Goal: Task Accomplishment & Management: Manage account settings

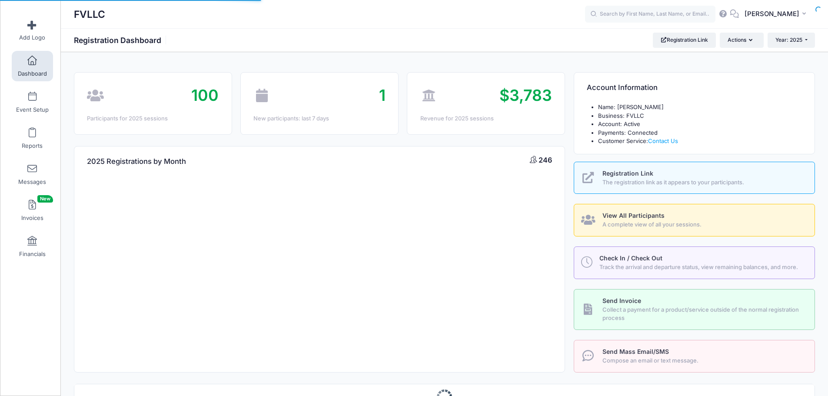
select select
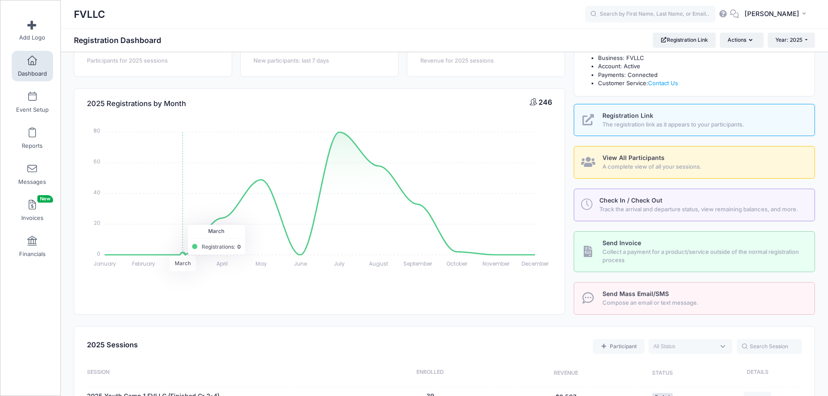
scroll to position [261, 0]
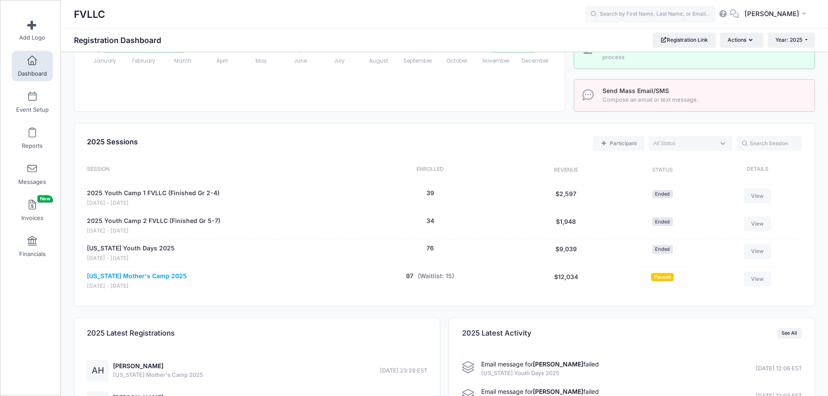
click at [153, 275] on link "[US_STATE] Mother's Camp 2025" at bounding box center [137, 276] width 100 height 9
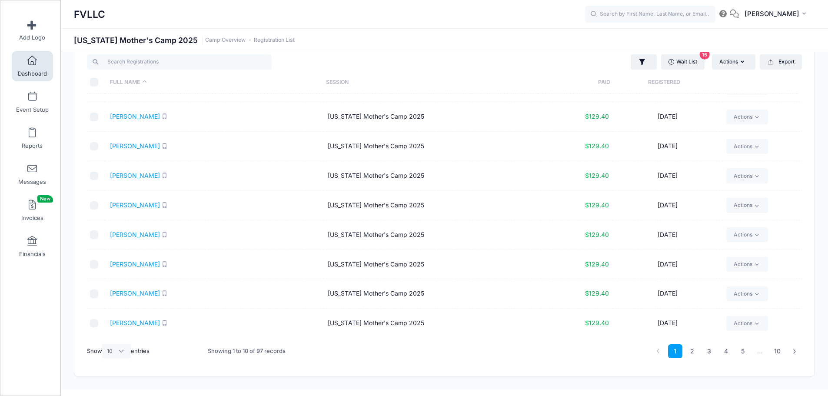
scroll to position [37, 0]
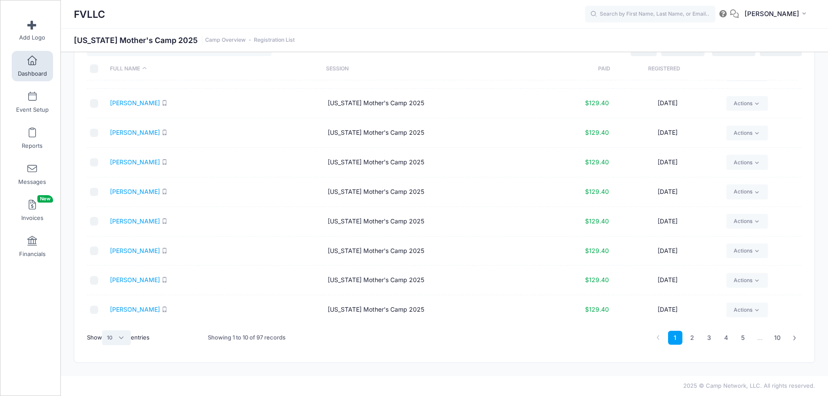
click at [118, 339] on select "All 10 25 50" at bounding box center [116, 337] width 29 height 15
select select "50"
click at [103, 330] on select "All 10 25 50" at bounding box center [116, 337] width 29 height 15
click at [777, 336] on link "2" at bounding box center [777, 338] width 14 height 14
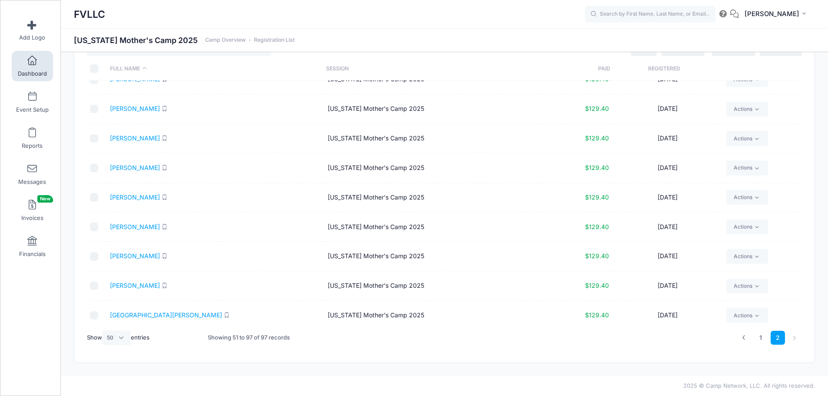
scroll to position [1043, 0]
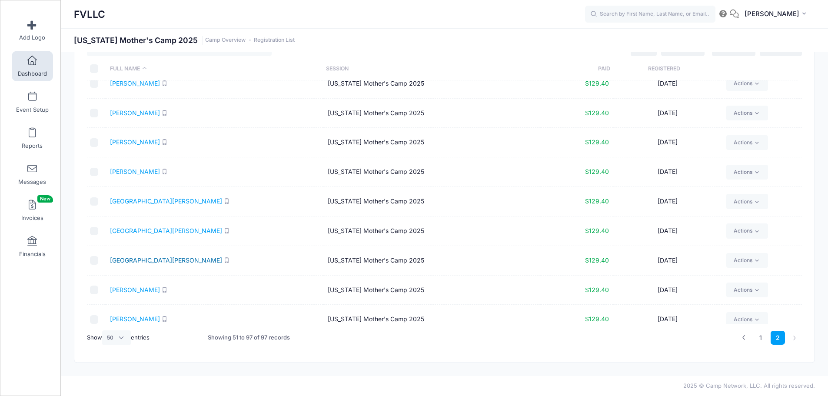
click at [139, 262] on link "[GEOGRAPHIC_DATA][PERSON_NAME]" at bounding box center [166, 259] width 112 height 7
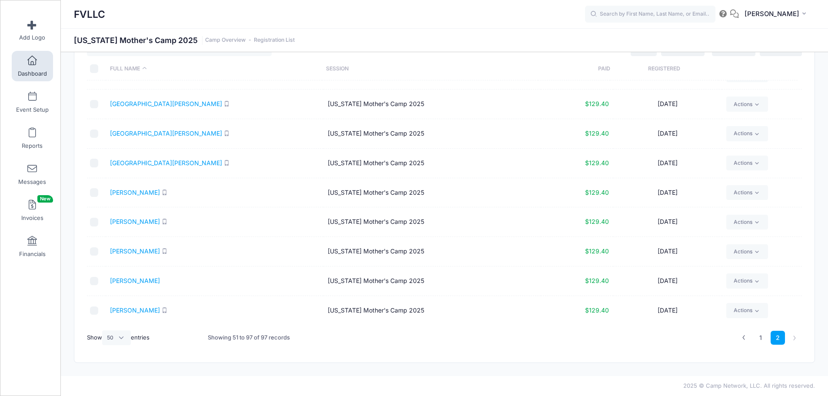
scroll to position [1141, 0]
click at [38, 61] on link "Dashboard" at bounding box center [32, 66] width 41 height 30
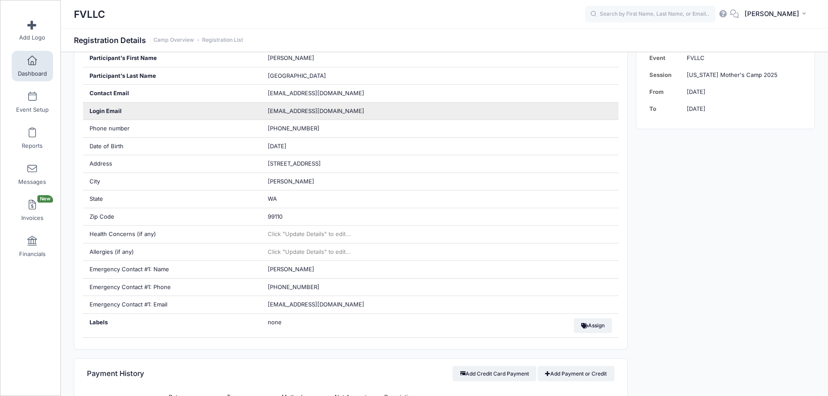
scroll to position [261, 0]
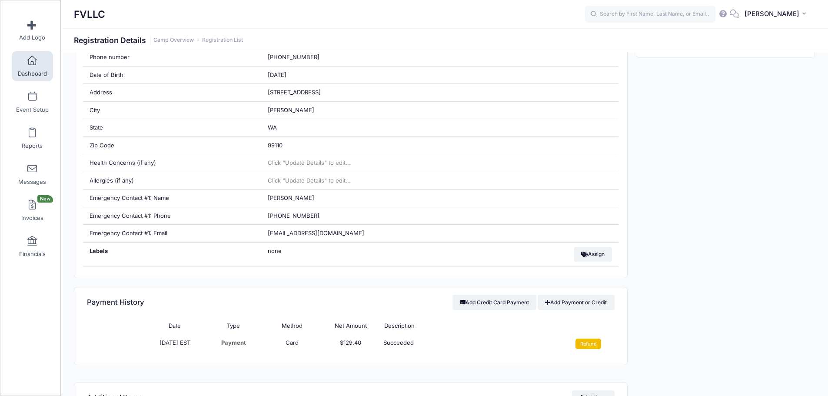
click at [589, 342] on input "Refund" at bounding box center [588, 344] width 26 height 10
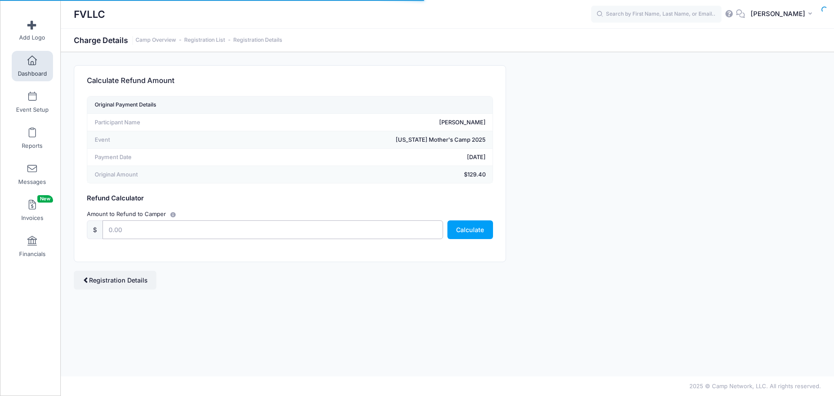
click at [303, 229] on input "text" at bounding box center [273, 229] width 341 height 19
type input "129.40"
click at [472, 232] on button "Calculate" at bounding box center [471, 229] width 46 height 19
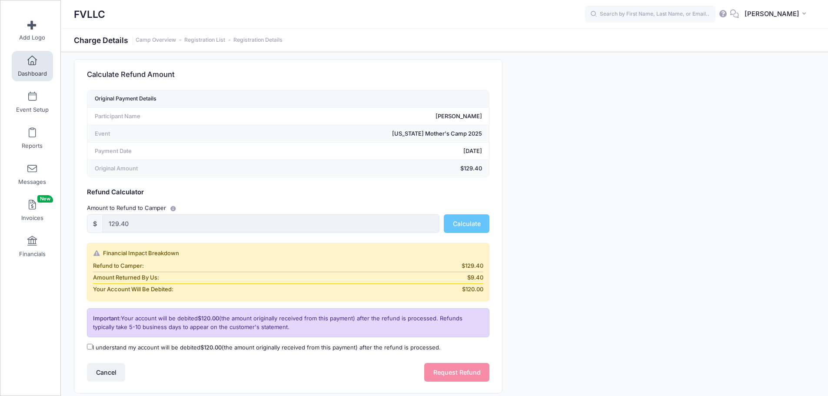
scroll to position [63, 0]
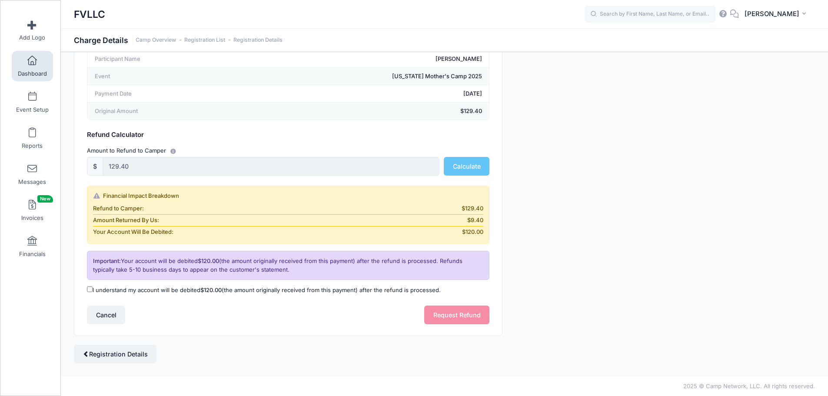
click at [186, 292] on label "I understand my account will be debited $120.00 (the amount originally received…" at bounding box center [264, 290] width 354 height 9
click at [93, 292] on input "I understand my account will be debited $120.00 (the amount originally received…" at bounding box center [90, 289] width 6 height 6
checkbox input "true"
click at [460, 320] on button "Request Refund" at bounding box center [456, 314] width 65 height 19
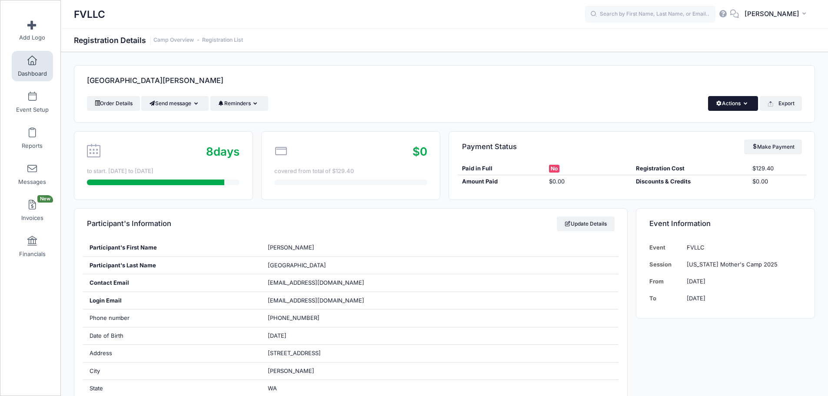
click at [744, 101] on button "Actions" at bounding box center [733, 103] width 50 height 15
click at [675, 187] on link "Delete" at bounding box center [704, 184] width 100 height 17
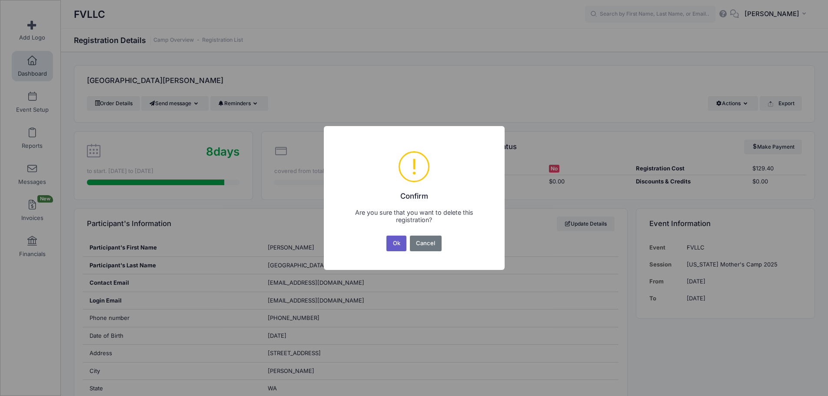
click at [394, 247] on button "Ok" at bounding box center [396, 244] width 20 height 16
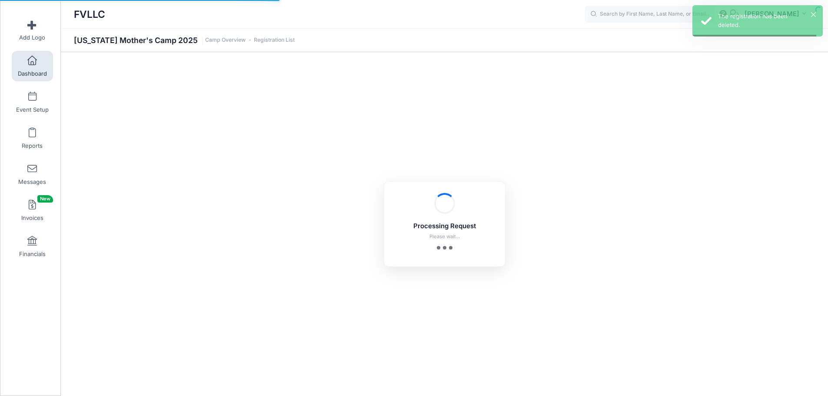
select select "10"
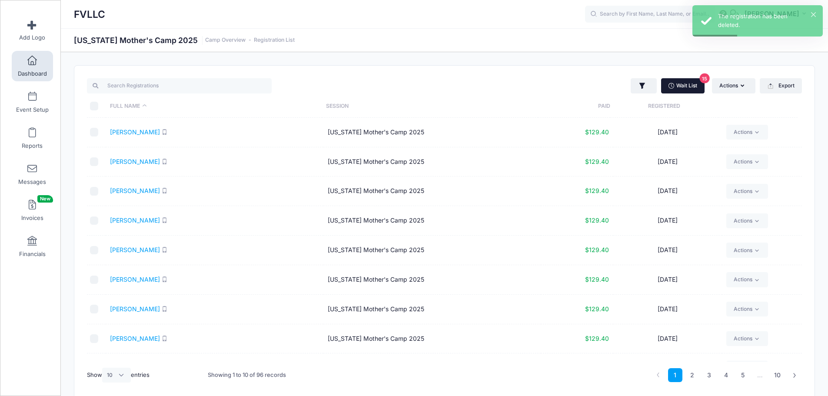
click at [679, 86] on link "Wait List 15" at bounding box center [682, 85] width 43 height 15
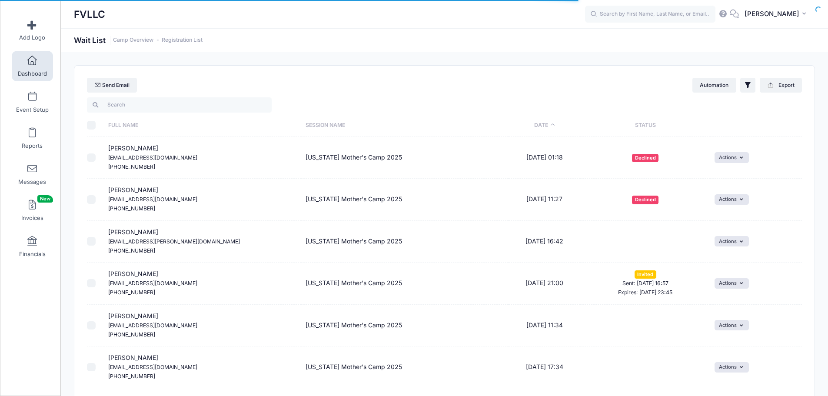
select select "50"
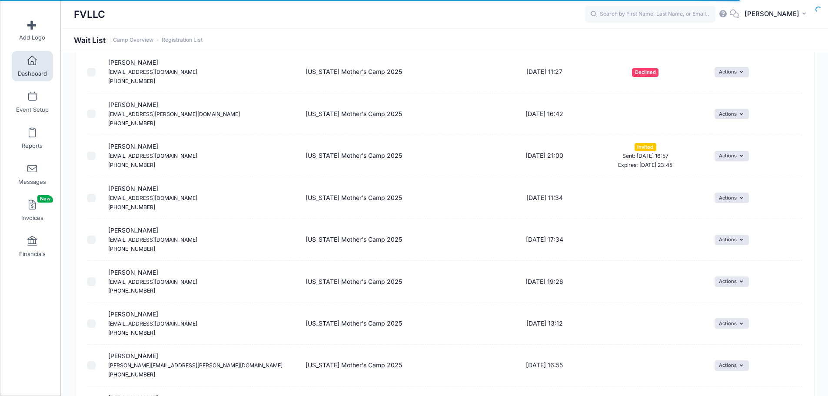
scroll to position [130, 0]
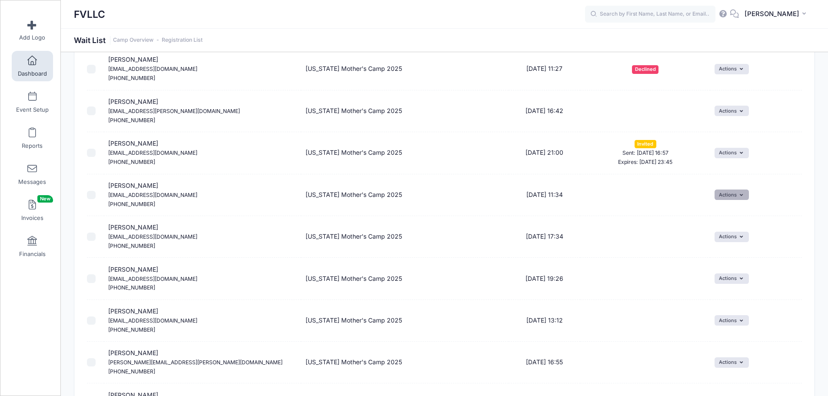
click at [727, 197] on button "Actions" at bounding box center [731, 194] width 34 height 10
click at [717, 209] on link "Invite" at bounding box center [725, 214] width 38 height 17
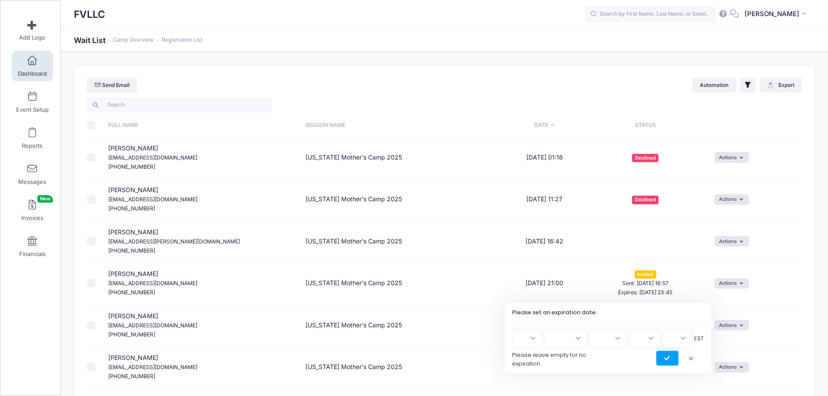
click at [534, 333] on select "1 2 3 4 5 6 7 8 9 10 11 12 13 14 15 16 17 18 19 20 21 22 23 24 25 26 27 28 29 3…" at bounding box center [527, 338] width 30 height 19
select select "9"
click at [515, 329] on select "1 2 3 4 5 6 7 8 9 10 11 12 13 14 15 16 17 18 19 20 21 22 23 24 25 26 27 28 29 3…" at bounding box center [527, 338] width 30 height 19
click at [575, 337] on select "Jan Feb Mar Apr May Jun Jul Aug Sep Oct Nov Dec" at bounding box center [566, 338] width 44 height 19
select select "9"
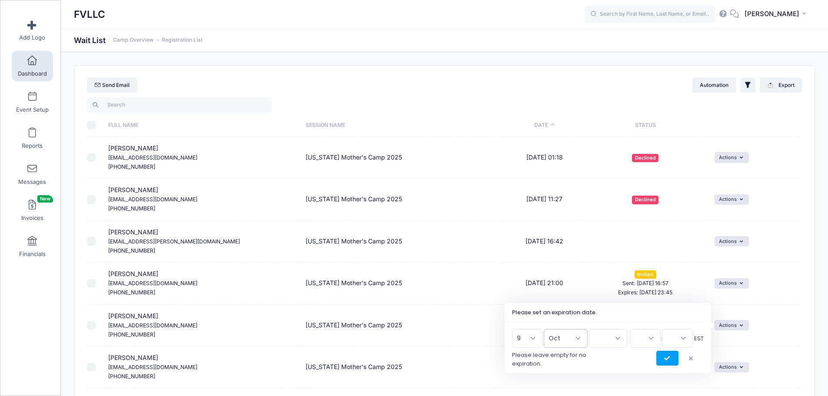
click at [548, 329] on select "Jan Feb Mar Apr May Jun Jul Aug Sep Oct Nov Dec" at bounding box center [566, 338] width 44 height 19
click at [609, 337] on select "2026 2025" at bounding box center [608, 338] width 38 height 19
click at [540, 340] on select "1 2 3 4 5 6 7 8 9 10 11 12 13 14 15 16 17 18 19 20 21 22 23 24 25 26 27 28 29 3…" at bounding box center [527, 338] width 30 height 19
select select "10"
click at [515, 329] on select "1 2 3 4 5 6 7 8 9 10 11 12 13 14 15 16 17 18 19 20 21 22 23 24 25 26 27 28 29 3…" at bounding box center [527, 338] width 30 height 19
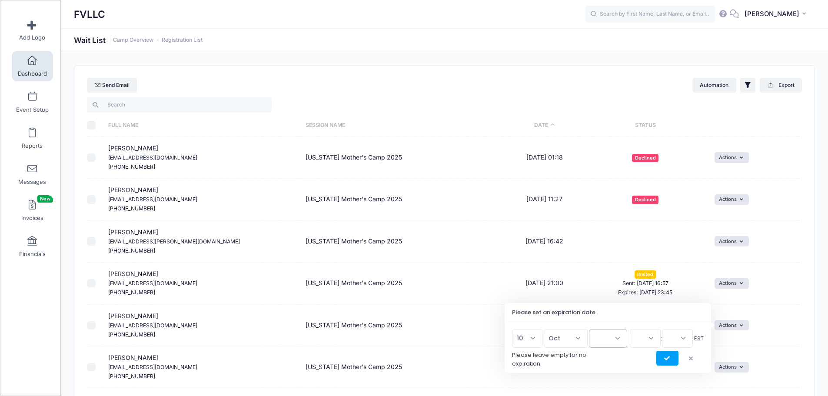
click at [617, 342] on select "2026 2025" at bounding box center [608, 338] width 38 height 19
select select "2025"
click at [589, 329] on select "2026 2025" at bounding box center [608, 338] width 38 height 19
click at [648, 340] on select "00 01 02 03 04 05 06 07 08 09 10 11 12 13 14 15 16 17 18 19 20 21 22 23" at bounding box center [645, 338] width 31 height 19
select select "23"
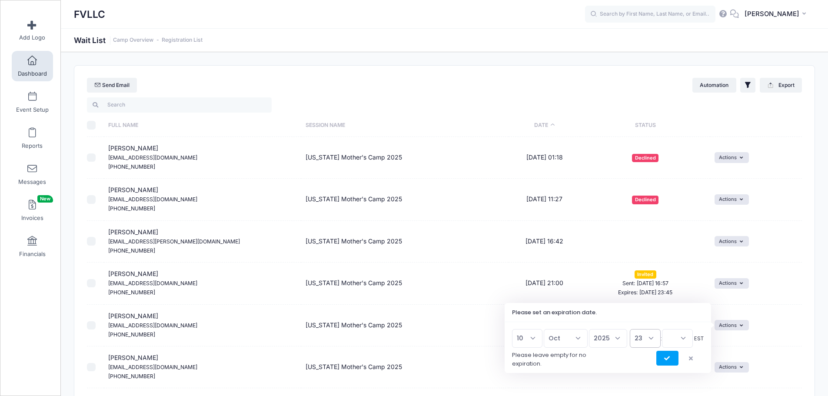
click at [630, 329] on select "00 01 02 03 04 05 06 07 08 09 10 11 12 13 14 15 16 17 18 19 20 21 22 23" at bounding box center [645, 338] width 31 height 19
click at [671, 340] on select "00 15 30 45" at bounding box center [677, 338] width 31 height 19
select select "45"
click at [662, 329] on select "00 15 30 45" at bounding box center [677, 338] width 31 height 19
click at [666, 359] on icon "submit" at bounding box center [667, 359] width 7 height 0
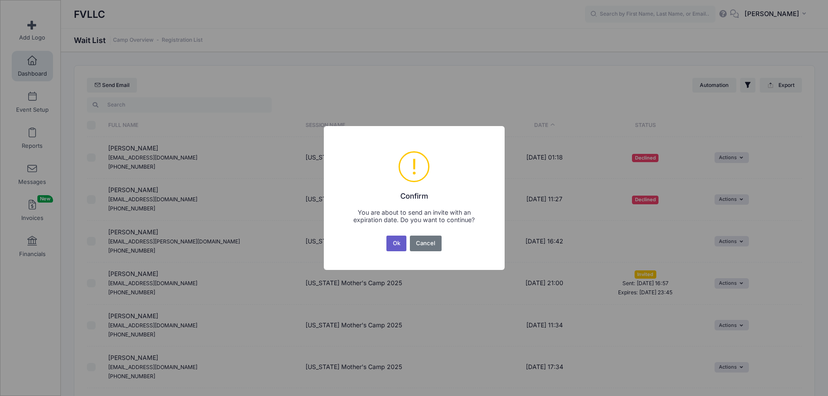
click at [387, 239] on button "Ok" at bounding box center [396, 244] width 20 height 16
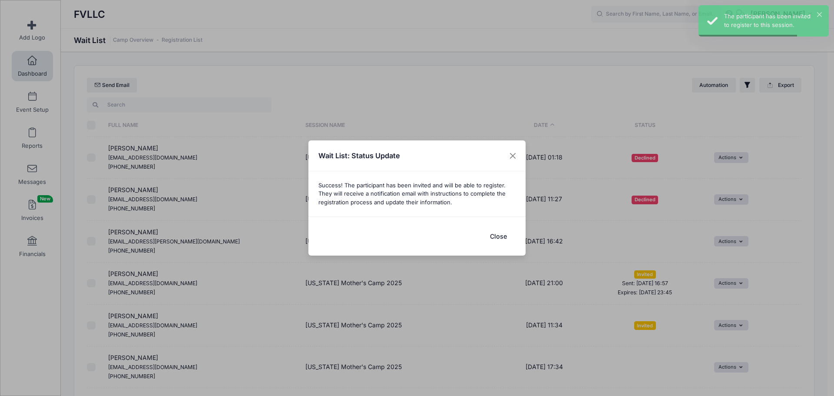
click at [495, 240] on button "Close" at bounding box center [498, 236] width 35 height 19
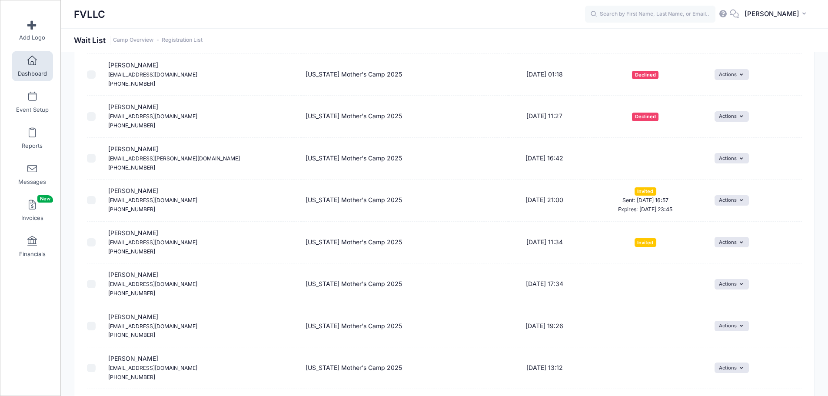
scroll to position [87, 0]
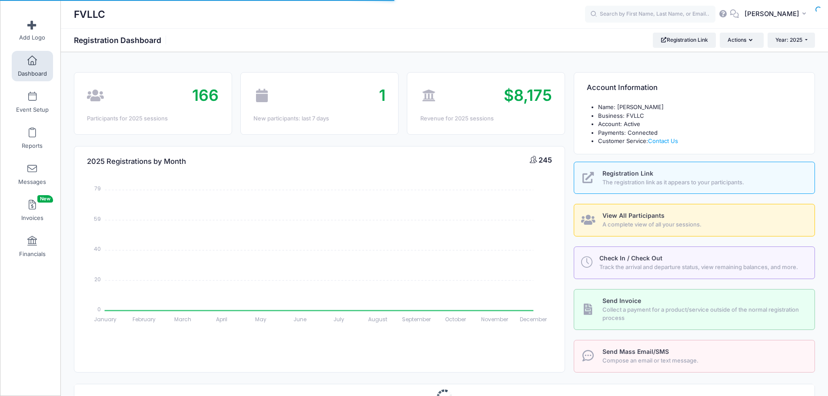
select select
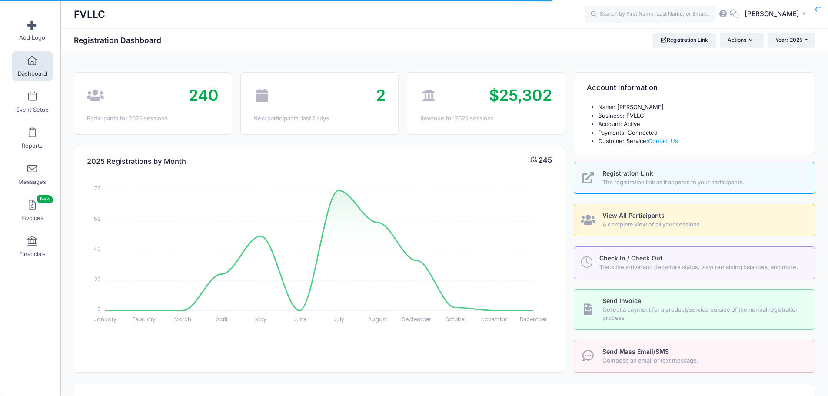
scroll to position [304, 0]
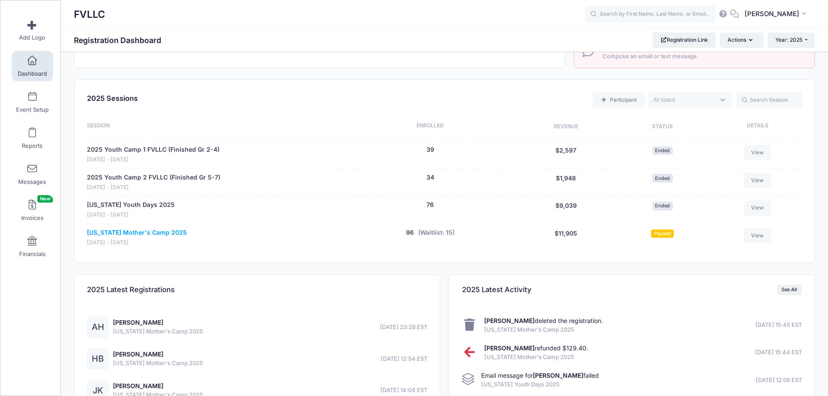
click at [155, 232] on link "[US_STATE] Mother's Camp 2025" at bounding box center [137, 232] width 100 height 9
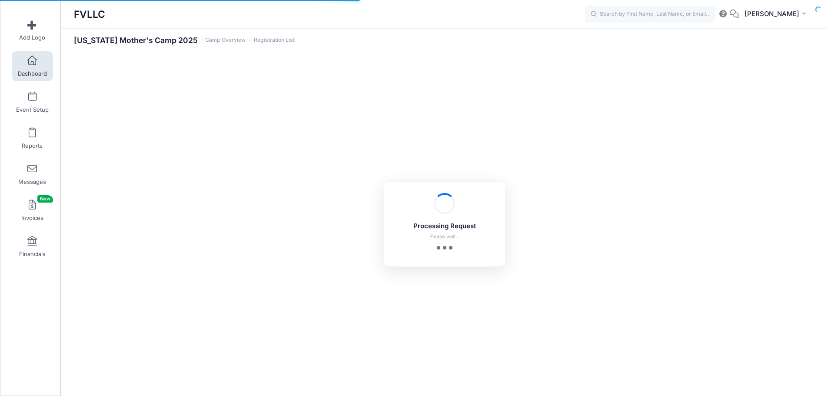
select select "10"
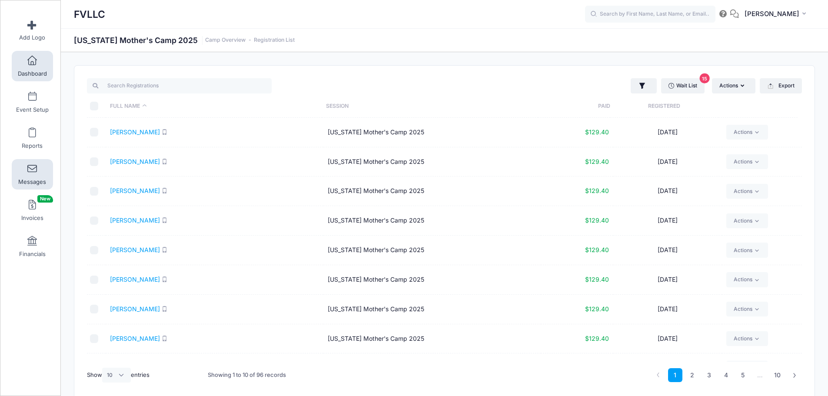
click at [32, 169] on span at bounding box center [32, 169] width 0 height 10
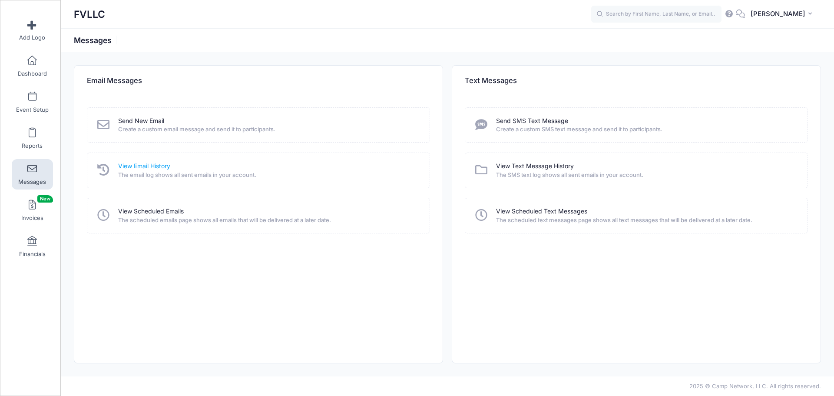
click at [136, 166] on link "View Email History" at bounding box center [144, 166] width 52 height 9
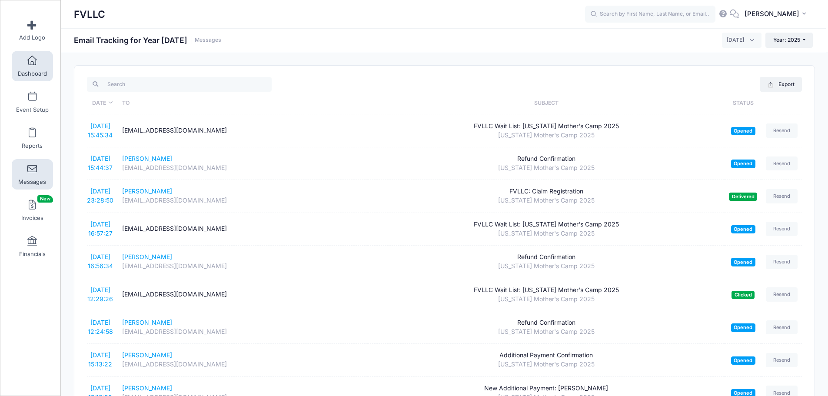
click at [32, 66] on link "Dashboard" at bounding box center [32, 66] width 41 height 30
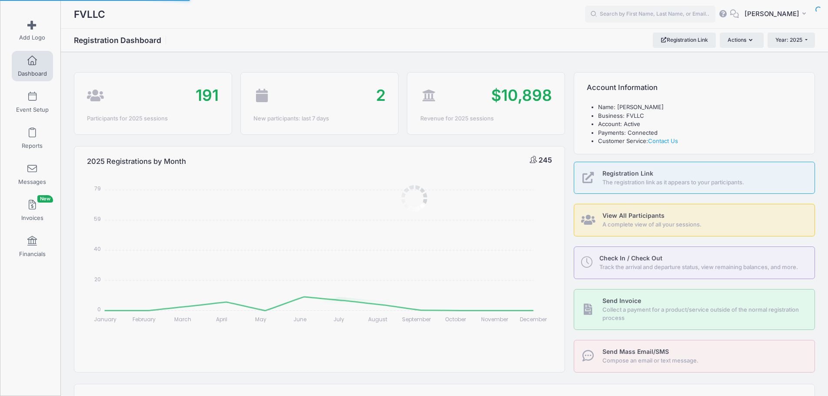
select select
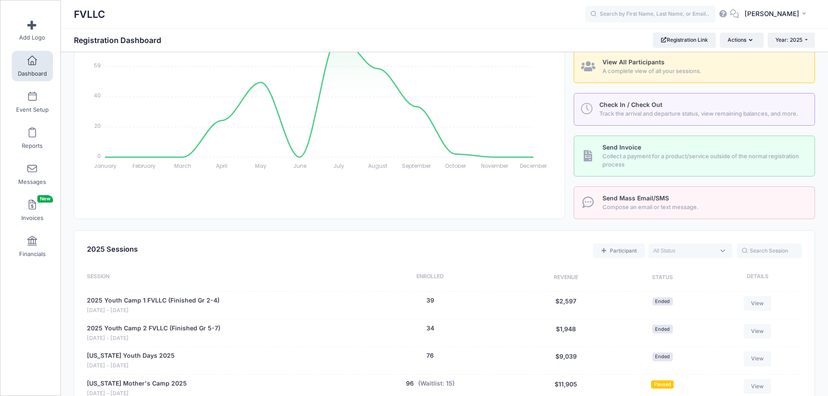
scroll to position [304, 0]
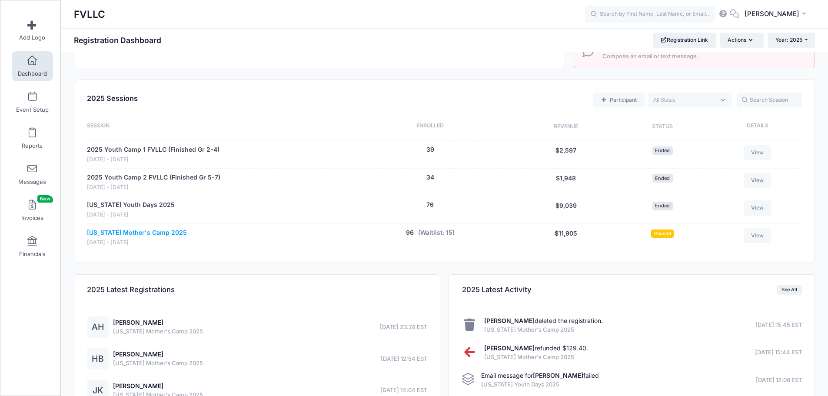
click at [146, 232] on link "[US_STATE] Mother's Camp 2025" at bounding box center [137, 232] width 100 height 9
